Goal: Information Seeking & Learning: Learn about a topic

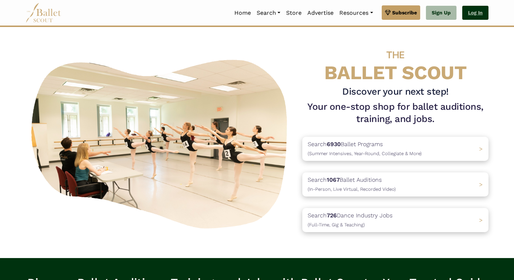
click at [471, 13] on link "Log In" at bounding box center [475, 13] width 26 height 14
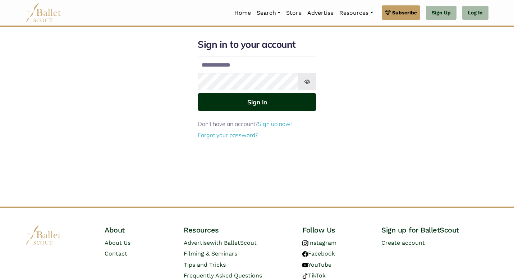
type input "**********"
click at [263, 101] on button "Sign in" at bounding box center [257, 102] width 119 height 18
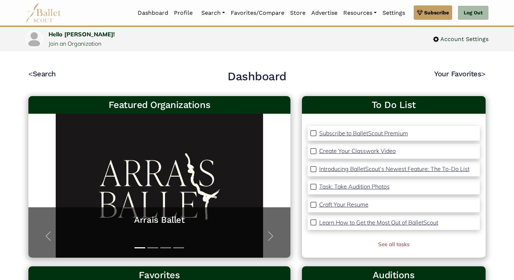
scroll to position [24, 0]
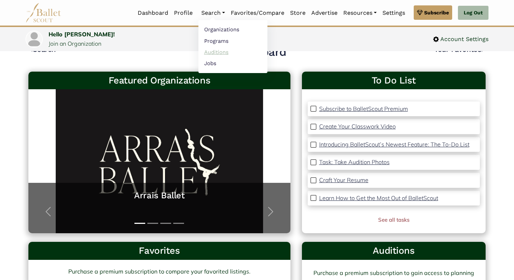
click at [209, 50] on link "Auditions" at bounding box center [232, 51] width 69 height 11
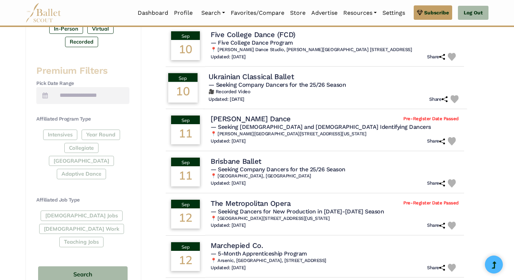
scroll to position [260, 0]
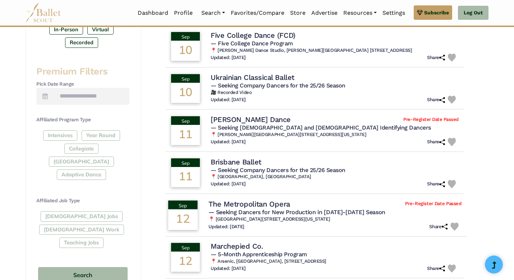
click at [258, 203] on h4 "The Metropolitan Opera" at bounding box center [249, 204] width 82 height 10
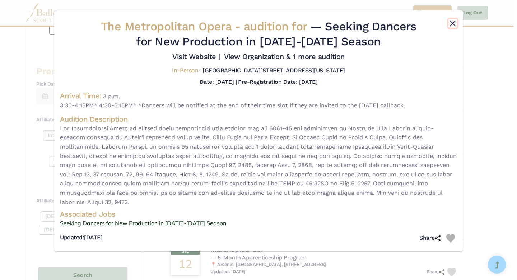
click at [454, 24] on button "Close" at bounding box center [453, 23] width 9 height 9
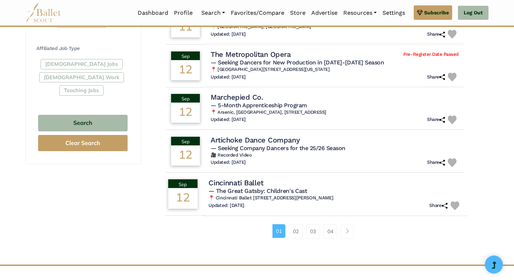
scroll to position [418, 0]
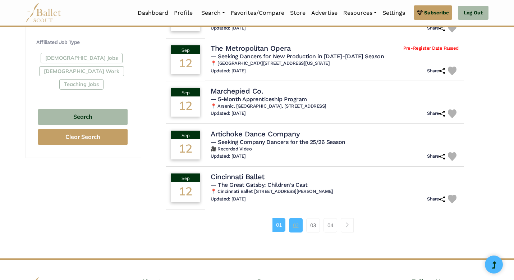
click at [294, 227] on link "02" at bounding box center [296, 225] width 14 height 14
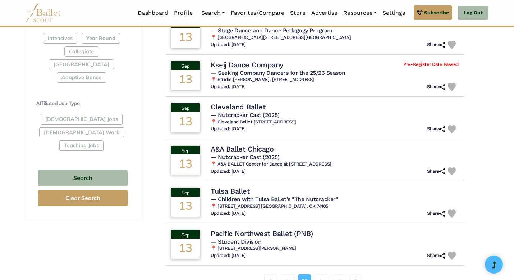
scroll to position [360, 0]
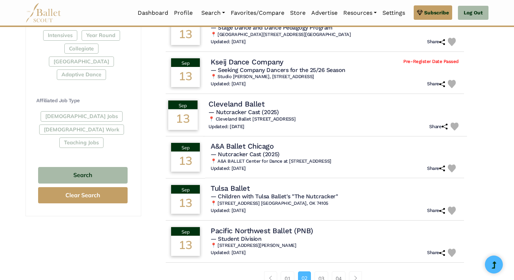
click at [232, 102] on h4 "Cleveland Ballet" at bounding box center [236, 104] width 56 height 10
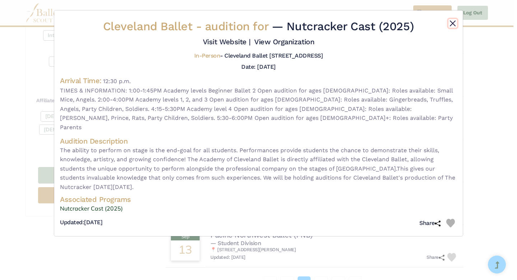
click at [452, 22] on button "Close" at bounding box center [453, 23] width 9 height 9
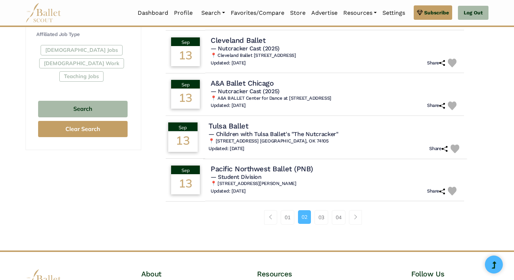
scroll to position [426, 0]
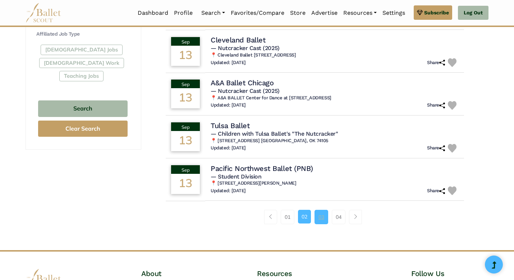
click at [323, 216] on link "03" at bounding box center [321, 216] width 14 height 14
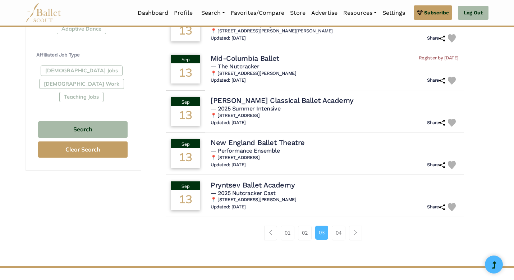
scroll to position [406, 0]
click at [338, 233] on link "04" at bounding box center [339, 232] width 14 height 14
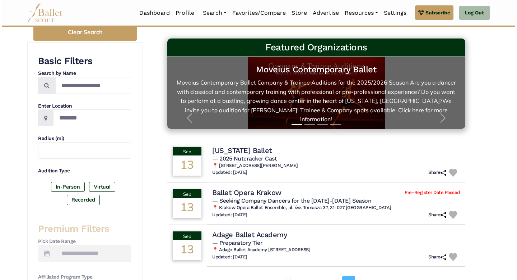
scroll to position [101, 0]
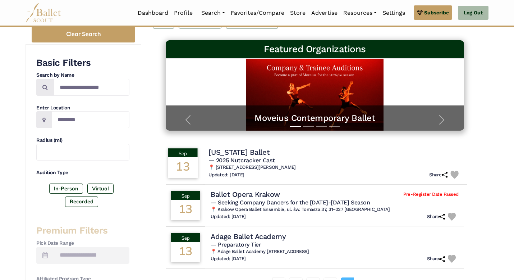
click at [276, 162] on h5 "— 2025 Nutcracker Cast" at bounding box center [334, 161] width 253 height 8
click at [263, 151] on h4 "[US_STATE] Ballet" at bounding box center [238, 152] width 61 height 10
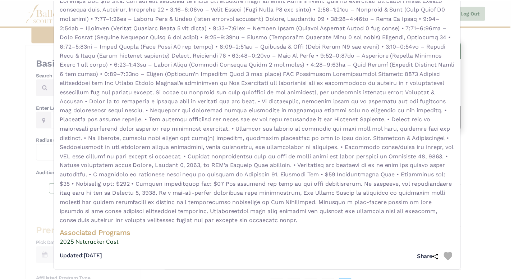
scroll to position [0, 0]
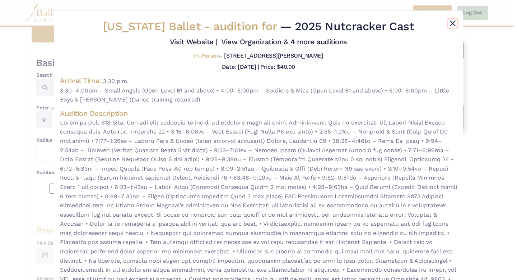
click at [451, 24] on button "Close" at bounding box center [453, 23] width 9 height 9
